Goal: Transaction & Acquisition: Purchase product/service

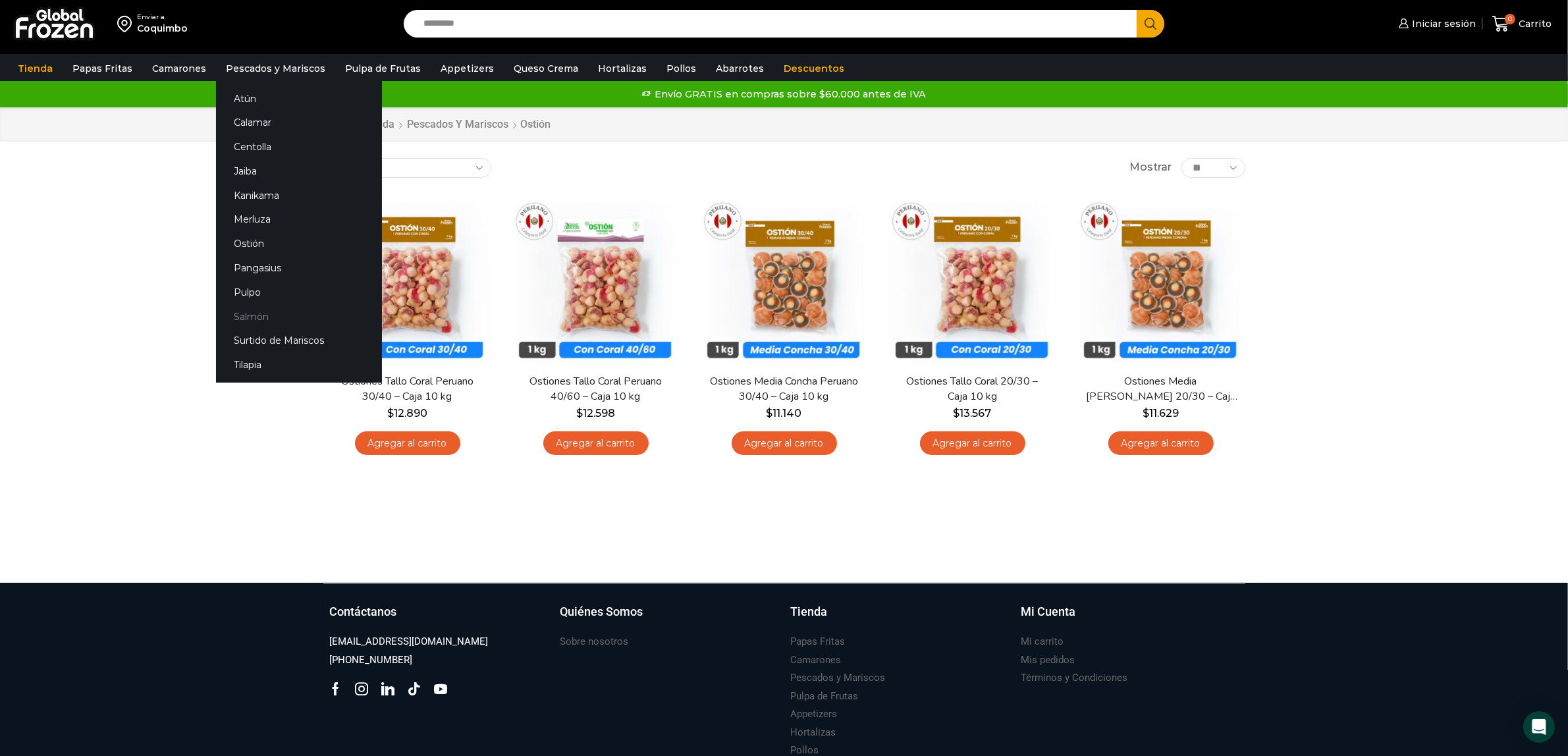
click at [246, 311] on link "Salmón" at bounding box center [299, 316] width 166 height 24
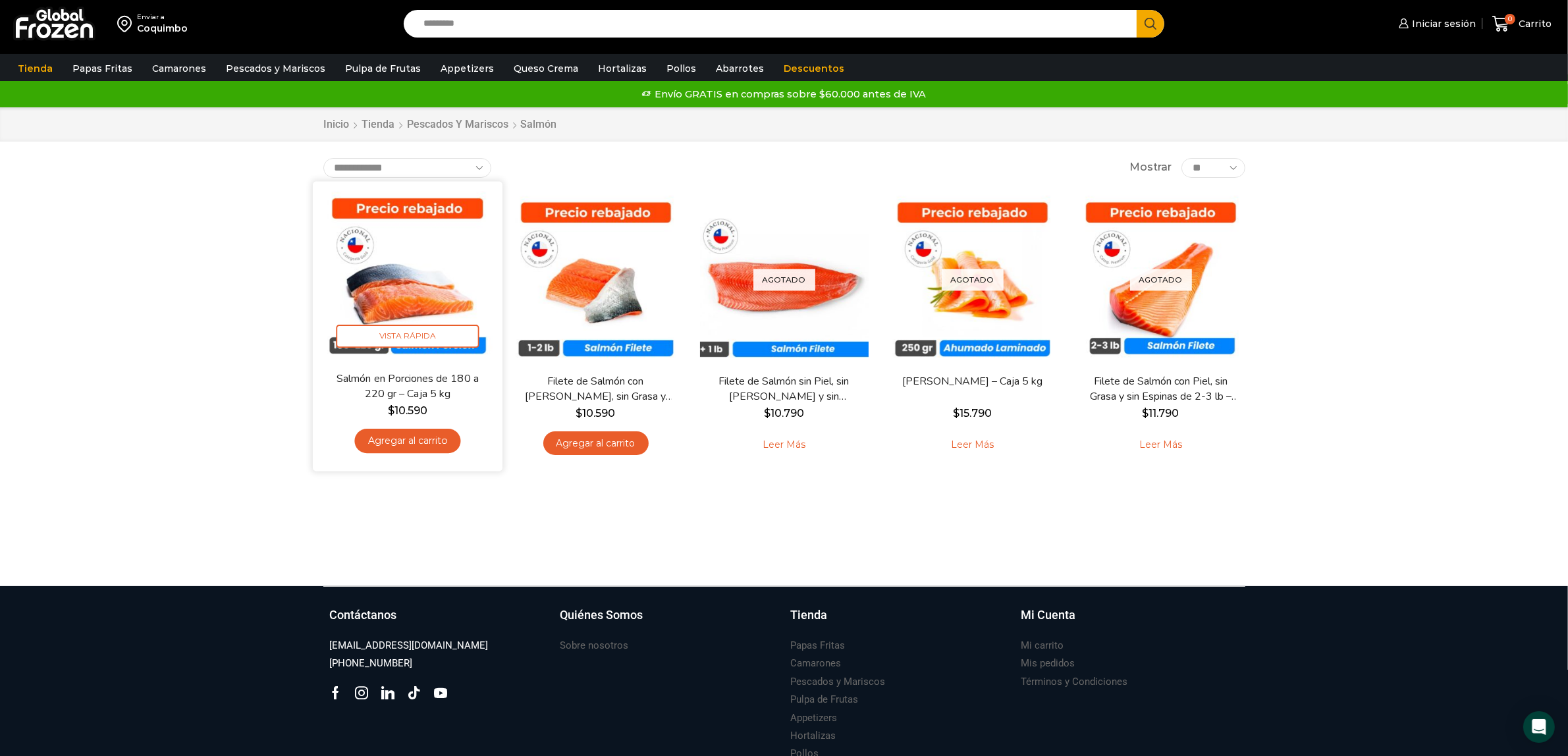
click at [415, 270] on img at bounding box center [407, 276] width 170 height 170
